Goal: Information Seeking & Learning: Understand process/instructions

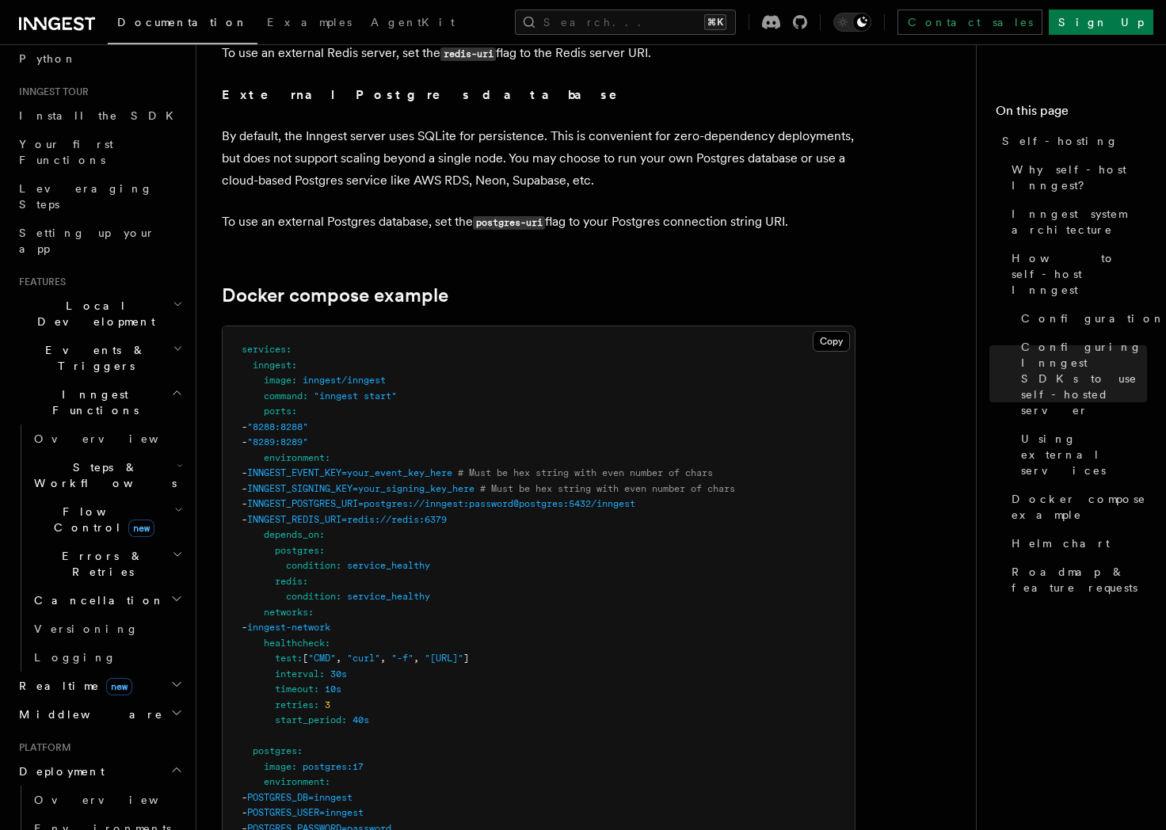
scroll to position [187, 0]
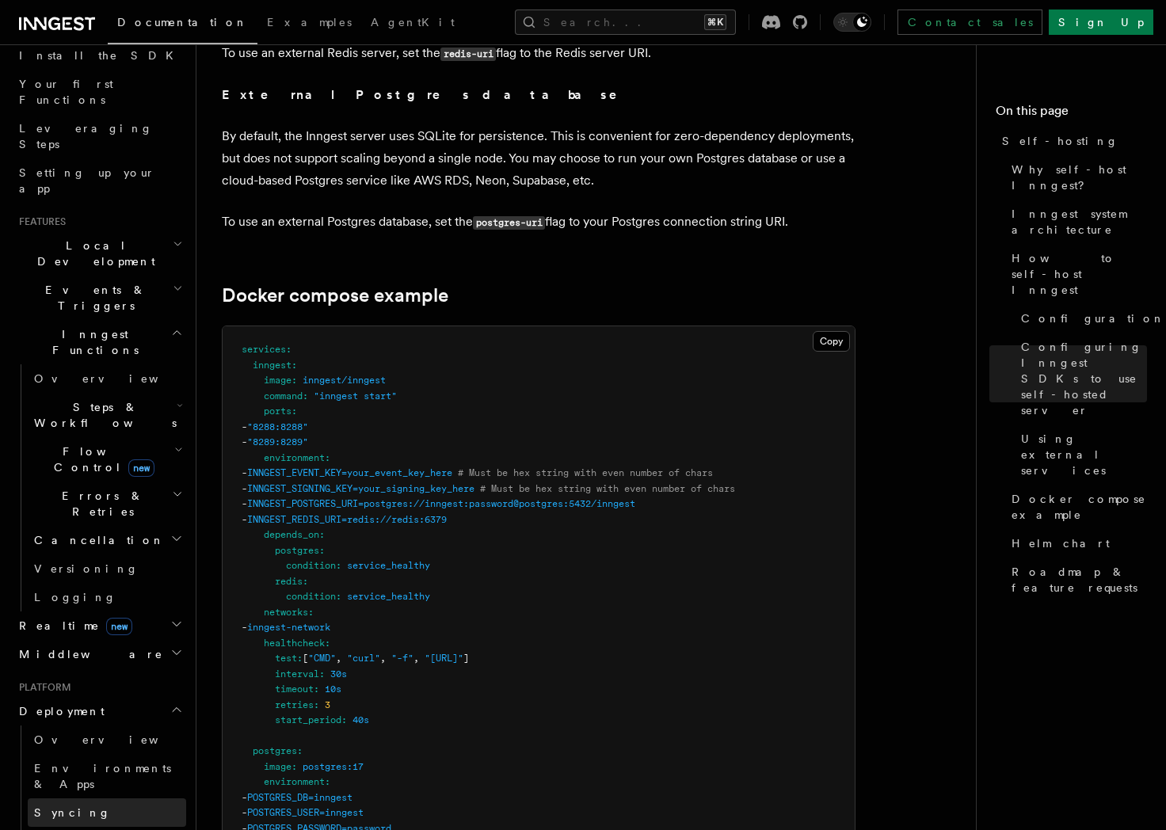
click at [81, 798] on link "Syncing" at bounding box center [107, 812] width 158 height 29
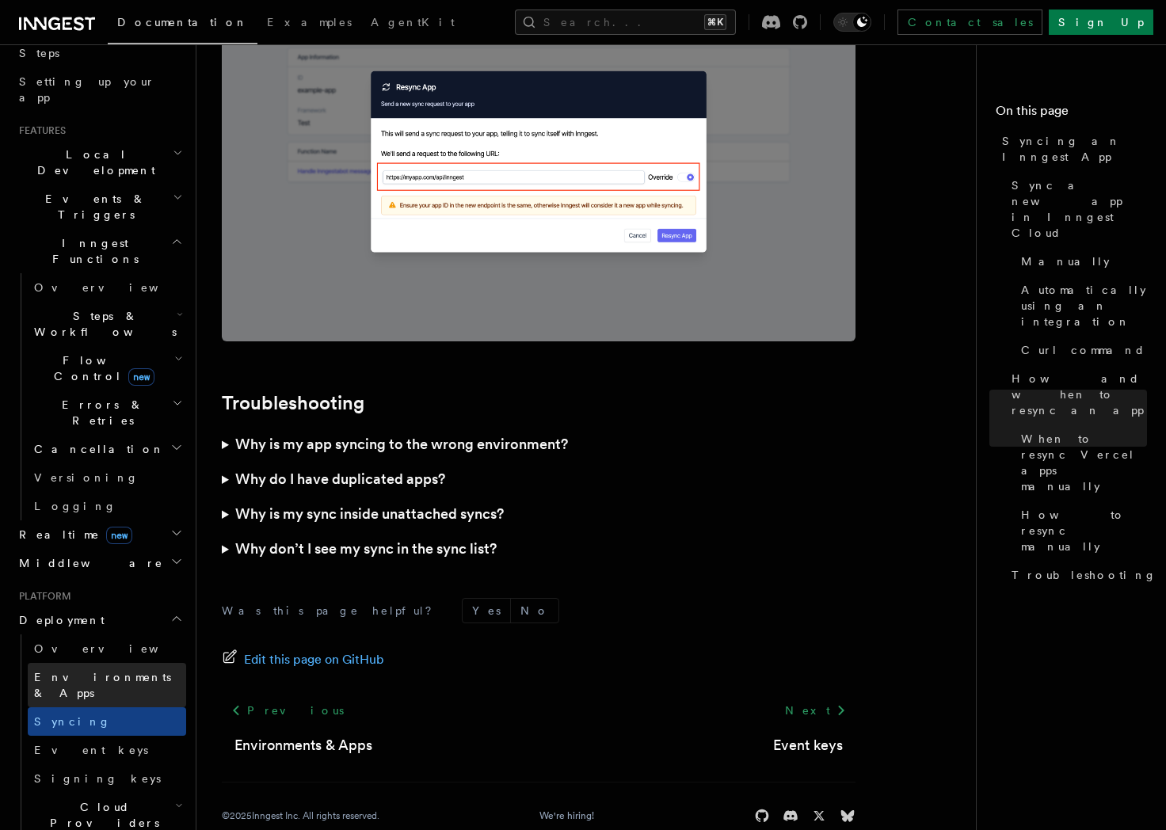
scroll to position [325, 0]
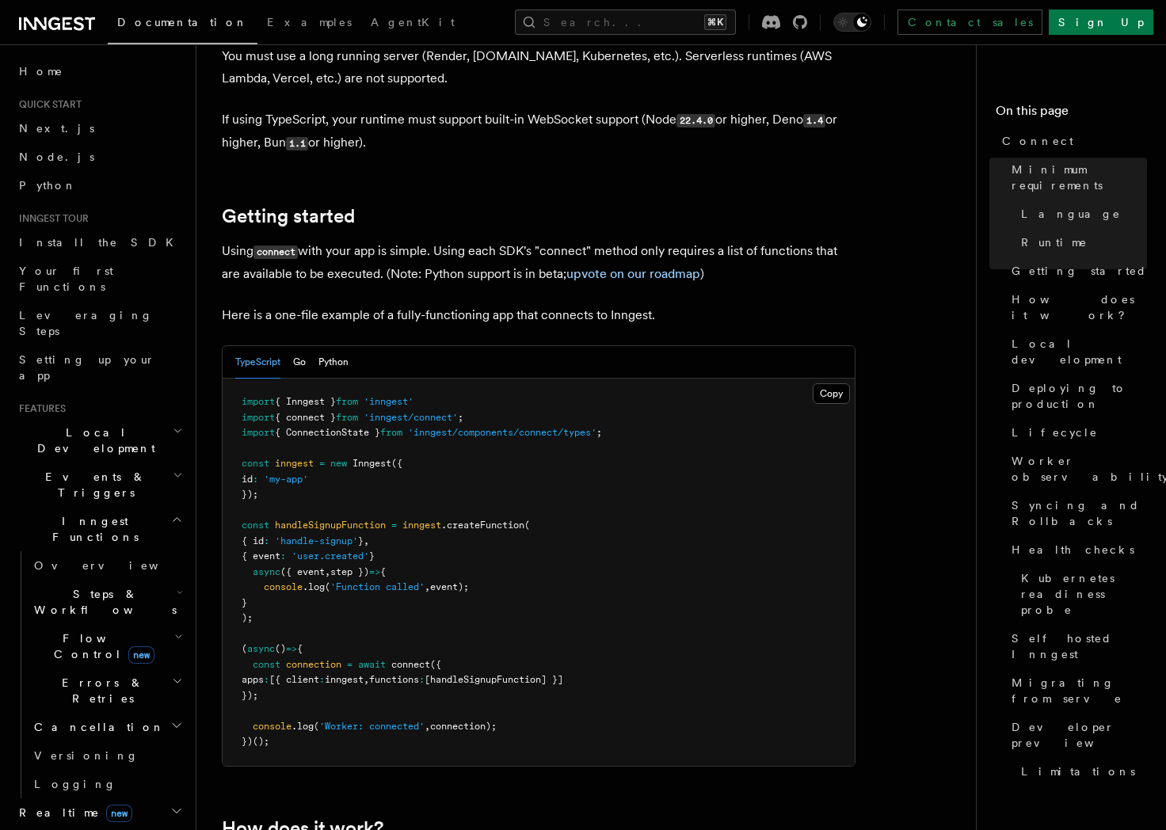
scroll to position [999, 0]
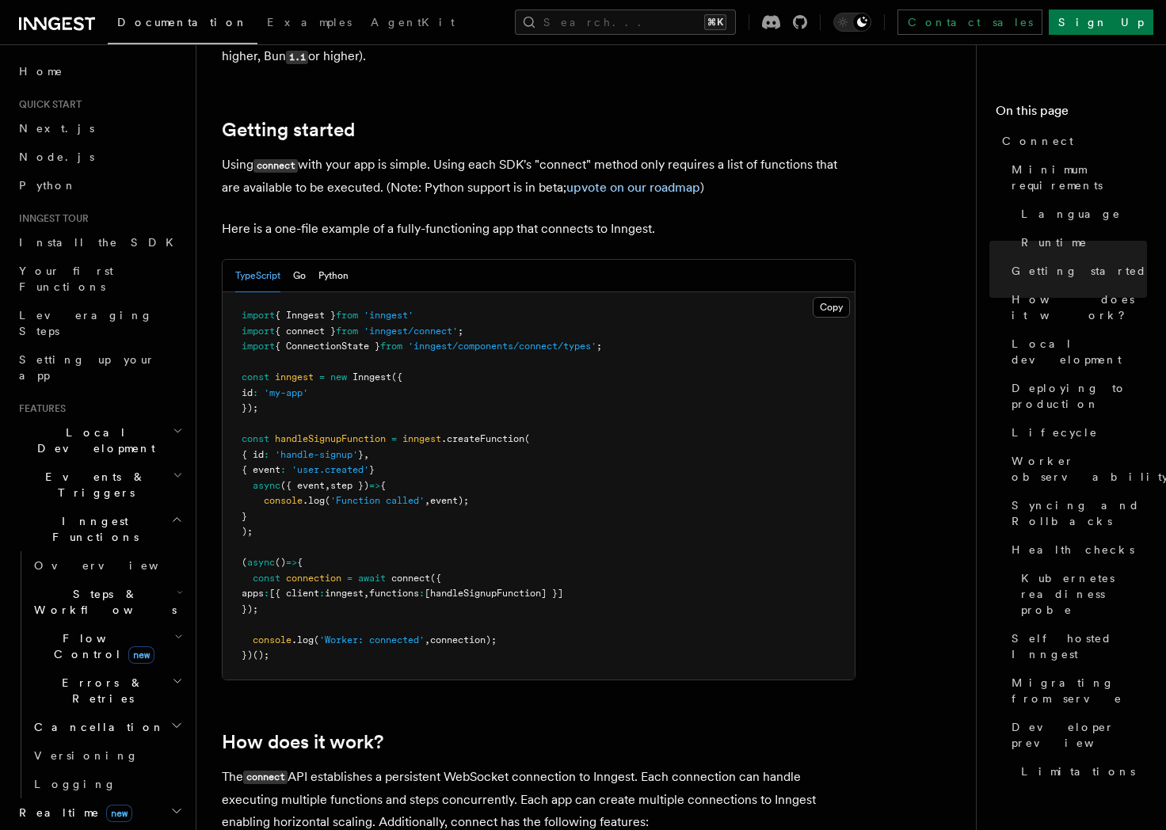
click at [143, 798] on h2 "Realtime new" at bounding box center [99, 812] width 173 height 29
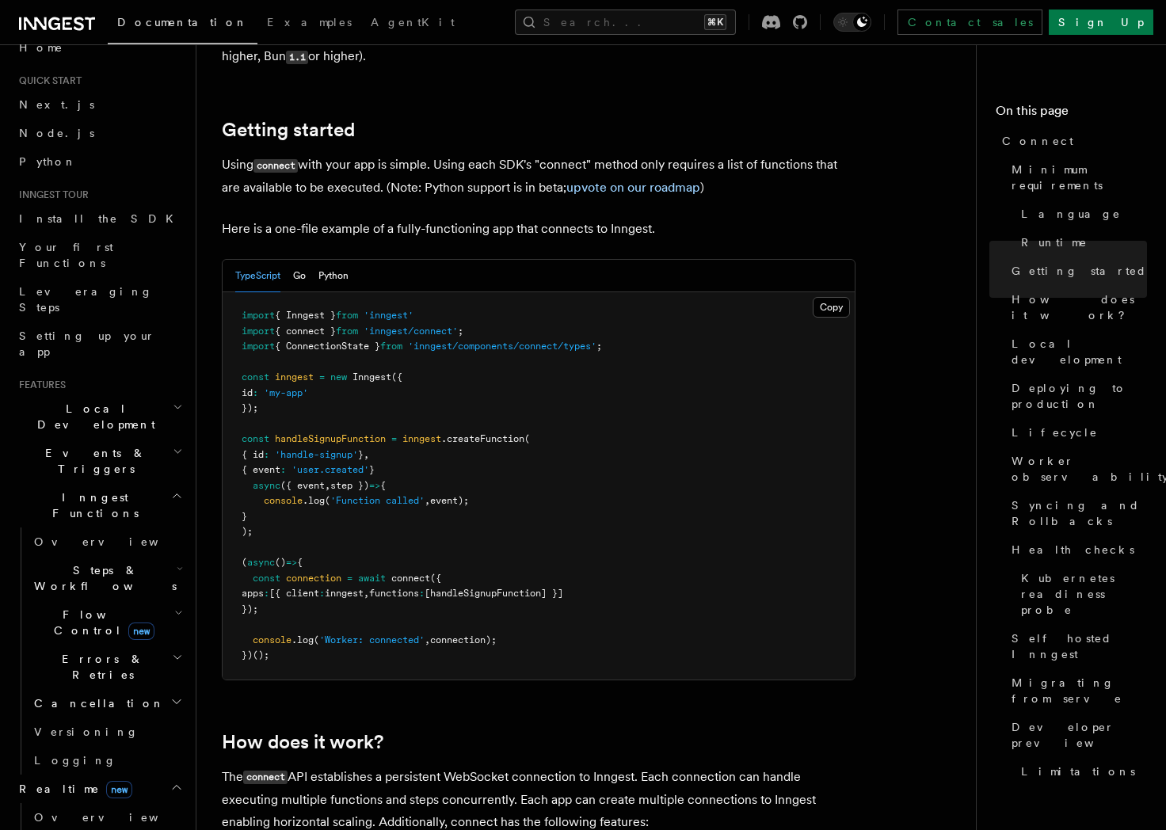
scroll to position [0, 0]
